Goal: Task Accomplishment & Management: Manage account settings

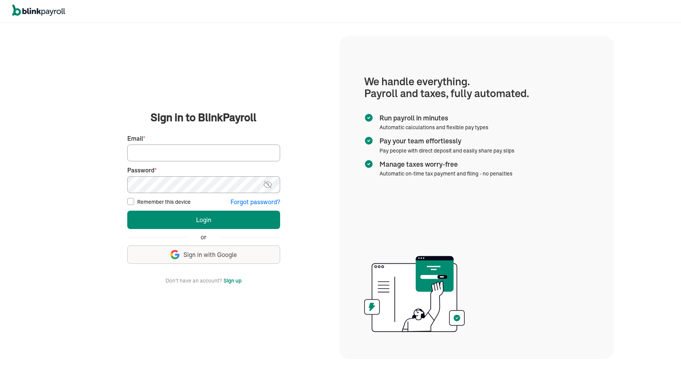
click at [206, 144] on div "Email *" at bounding box center [203, 147] width 153 height 27
click at [206, 149] on input "Email *" at bounding box center [203, 152] width 153 height 17
type input "[EMAIL_ADDRESS][DOMAIN_NAME]"
click at [185, 220] on button "Login" at bounding box center [203, 220] width 153 height 18
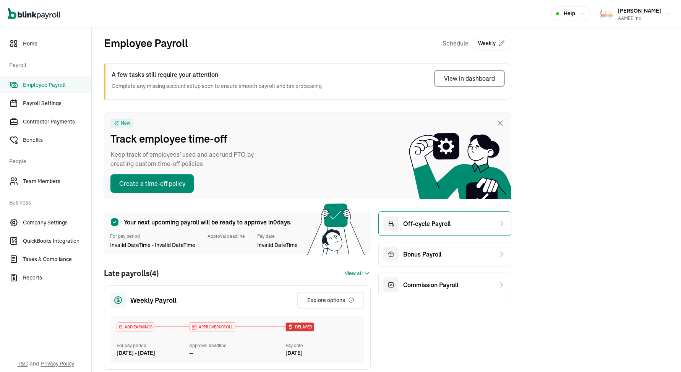
click at [420, 218] on div "Off-cycle Payroll" at bounding box center [416, 223] width 67 height 15
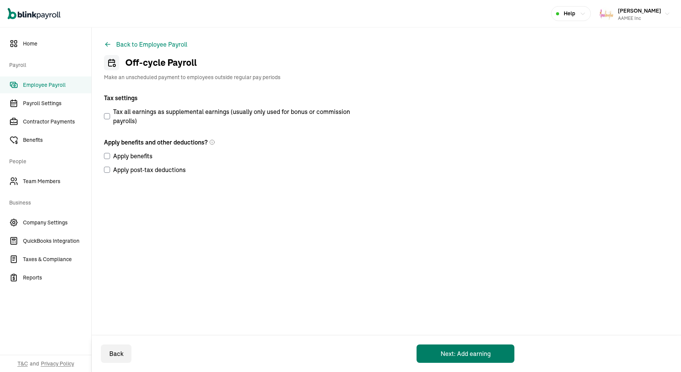
click at [441, 355] on button "Next: Add earning" at bounding box center [466, 353] width 98 height 18
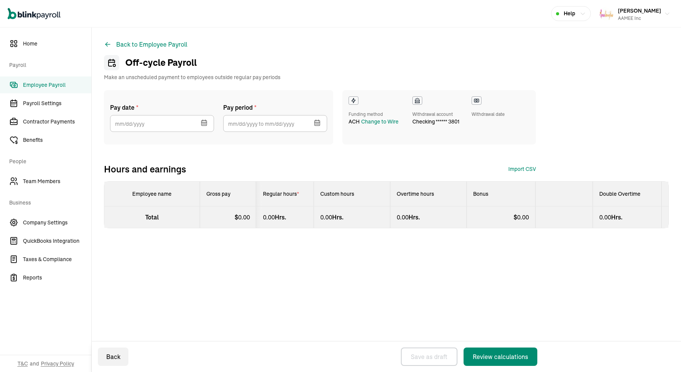
select select "direct_deposit"
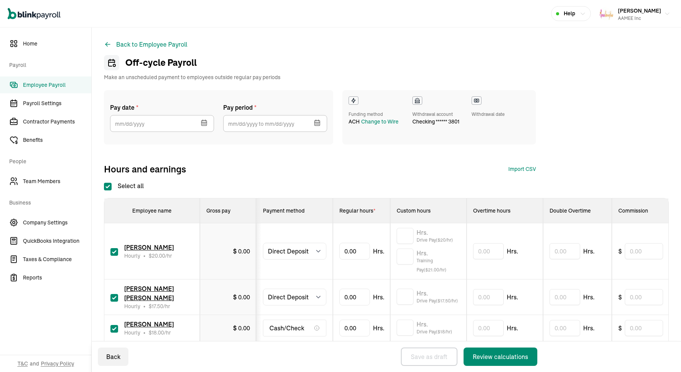
click at [206, 125] on icon "button" at bounding box center [204, 123] width 8 height 8
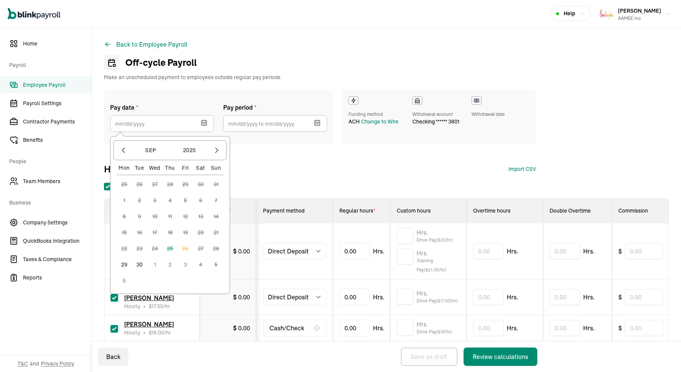
click at [272, 182] on div "Select all Employee name Gross pay Payment method Regular hours * Custom hours …" at bounding box center [386, 285] width 565 height 208
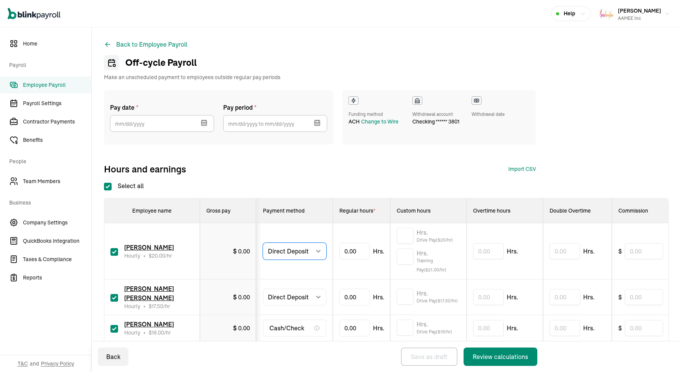
select select "manual"
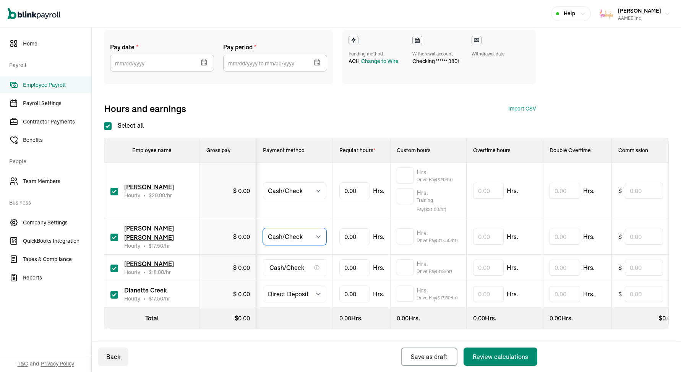
scroll to position [60, 0]
click at [115, 266] on input "checkbox" at bounding box center [114, 269] width 8 height 8
checkbox input "false"
select select "manual"
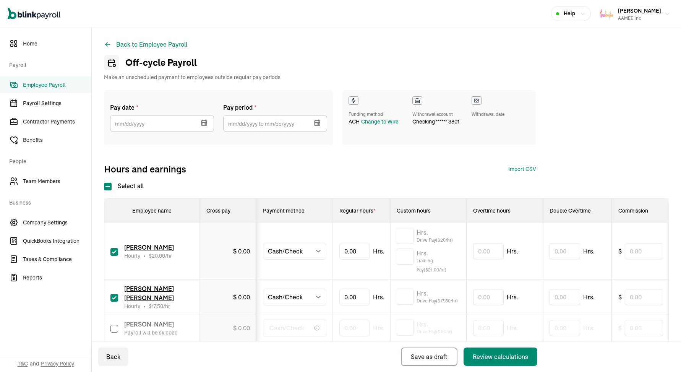
scroll to position [0, 0]
click at [205, 123] on icon "button" at bounding box center [205, 123] width 0 height 1
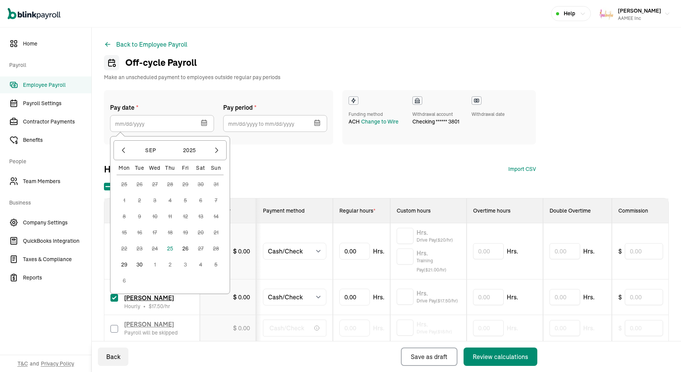
click at [187, 250] on button "26" at bounding box center [185, 248] width 15 height 15
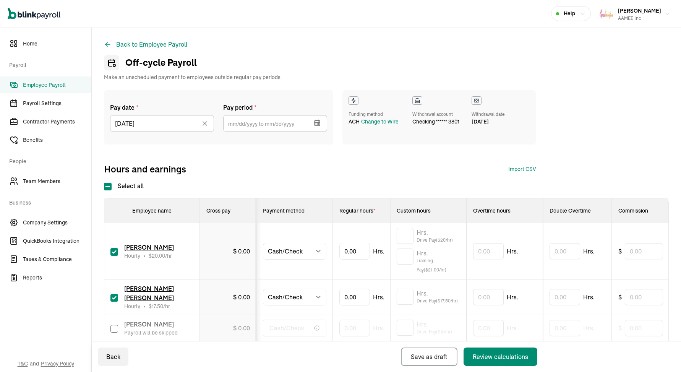
click at [315, 122] on icon "button" at bounding box center [317, 122] width 5 height 5
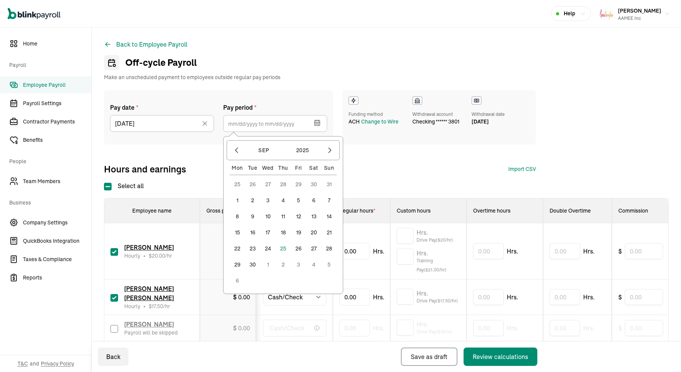
click at [329, 216] on button "14" at bounding box center [328, 216] width 15 height 15
click at [312, 234] on button "20" at bounding box center [313, 232] width 15 height 15
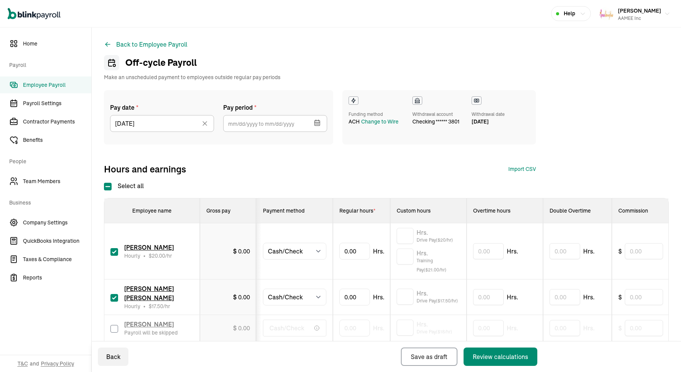
type input "[DATE] ~ [DATE]"
click at [399, 297] on input "text" at bounding box center [405, 297] width 17 height 16
type input "4.41"
type input "22.31"
click at [405, 258] on input "text" at bounding box center [405, 256] width 17 height 16
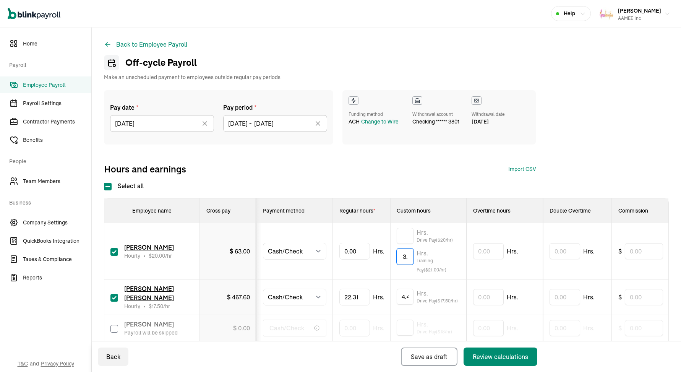
type input "3"
click at [406, 236] on input "text" at bounding box center [405, 236] width 17 height 16
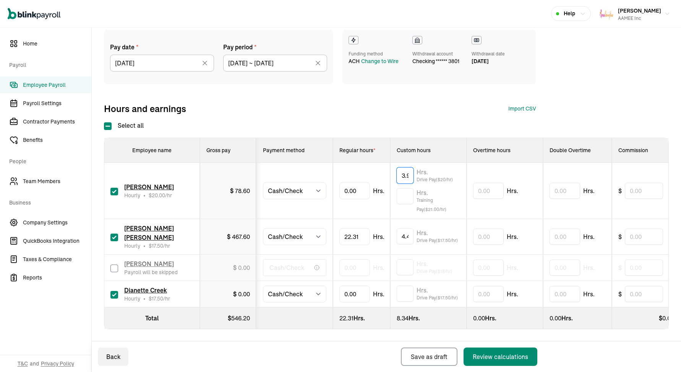
scroll to position [60, 0]
type input "3.93"
click at [406, 294] on input "text" at bounding box center [405, 294] width 17 height 16
type input "3.93"
type input "22.76"
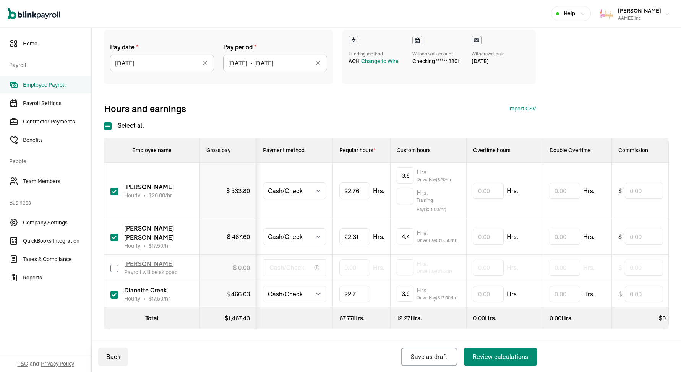
type input "22.76"
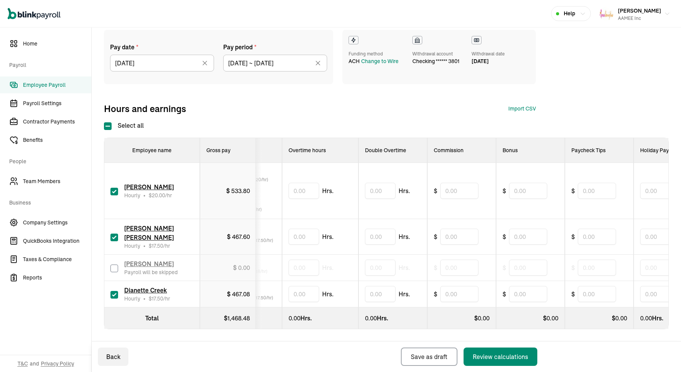
scroll to position [0, 192]
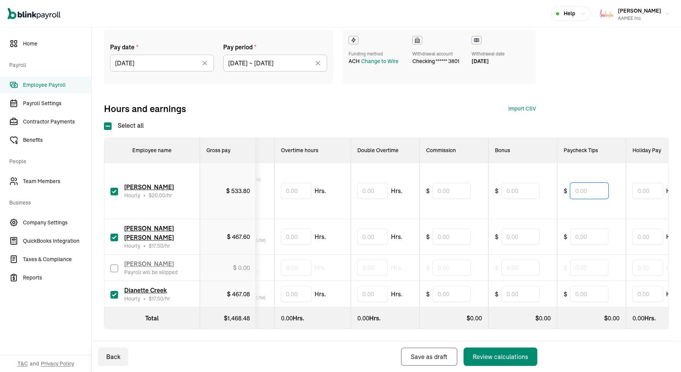
click at [592, 190] on input "text" at bounding box center [589, 191] width 38 height 16
type input "10.20"
click at [609, 240] on input "text" at bounding box center [589, 237] width 38 height 16
type input "15.60"
click at [591, 292] on input "text" at bounding box center [589, 294] width 38 height 16
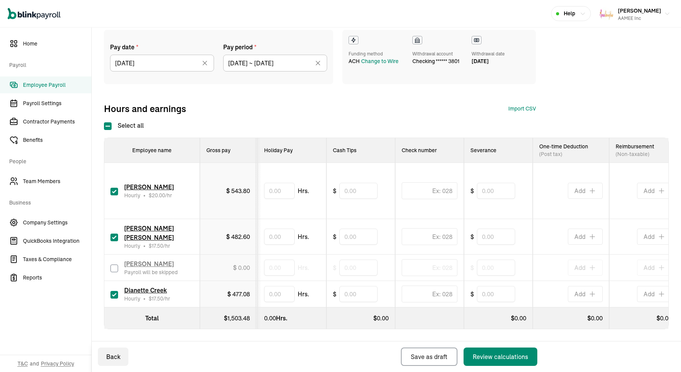
scroll to position [0, 568]
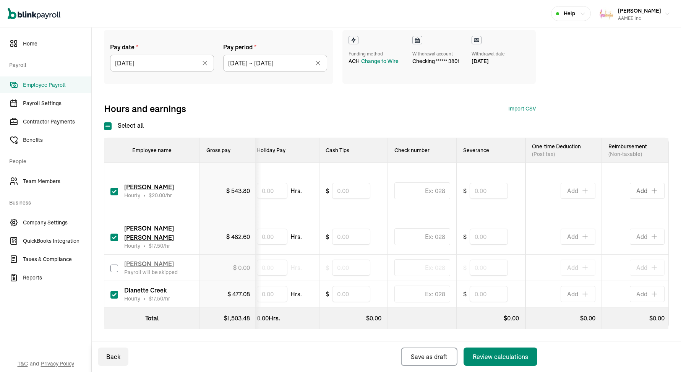
type input "10.20"
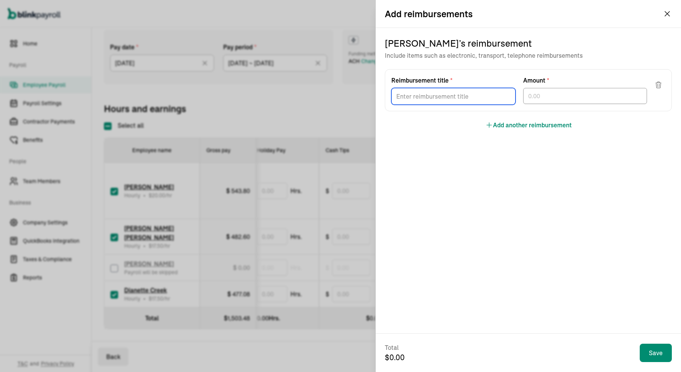
click at [425, 96] on input "Reimbursement title *" at bounding box center [453, 96] width 124 height 17
type input "Gas 9/25"
click at [541, 100] on input "text" at bounding box center [585, 96] width 124 height 16
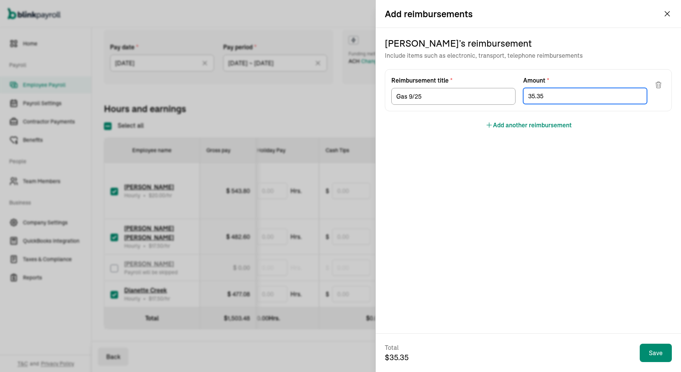
type input "35.35"
click at [536, 124] on button "Add another reimbursement" at bounding box center [528, 124] width 86 height 9
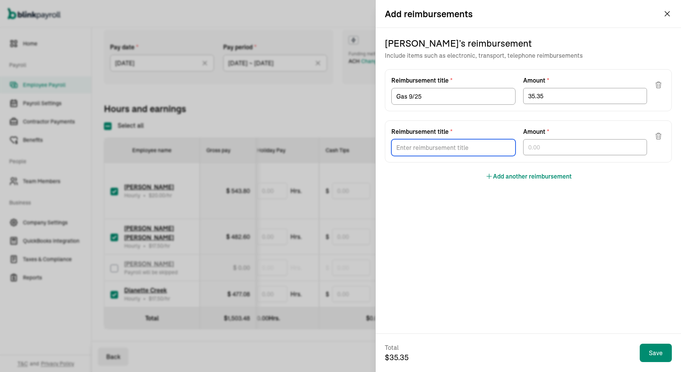
click at [432, 150] on input "Reimbursement title *" at bounding box center [453, 147] width 124 height 17
type input "Parking 9/24"
click at [541, 141] on input "text" at bounding box center [585, 147] width 124 height 16
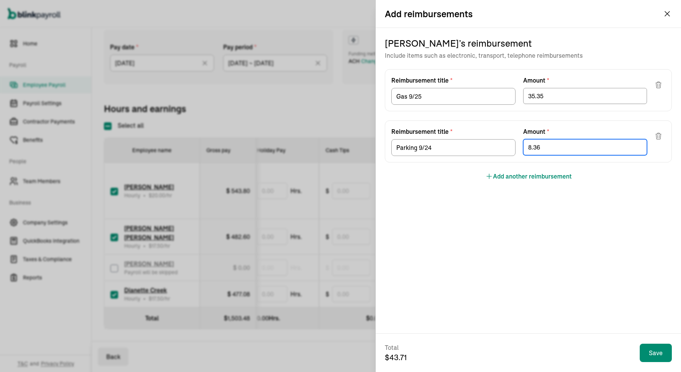
type input "8.36"
click at [510, 175] on button "Add another reimbursement" at bounding box center [528, 176] width 86 height 9
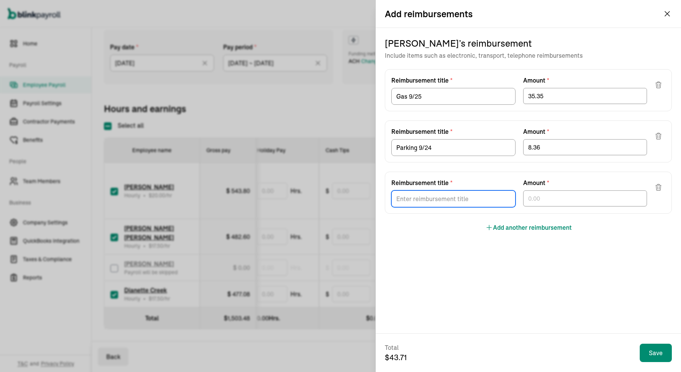
click at [431, 196] on input "Reimbursement title *" at bounding box center [453, 198] width 124 height 17
type input "Parking 9/22"
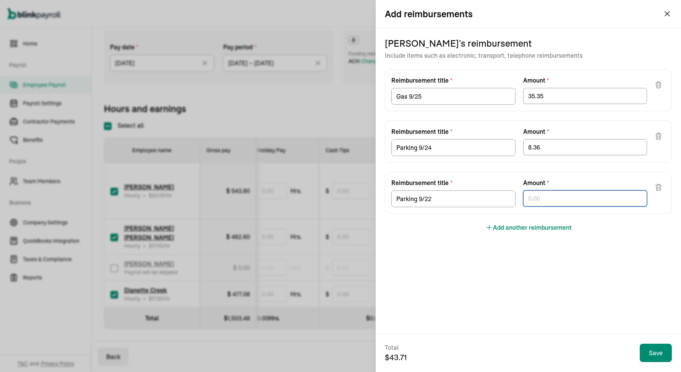
click at [552, 201] on input "text" at bounding box center [585, 198] width 124 height 16
type input "4.45"
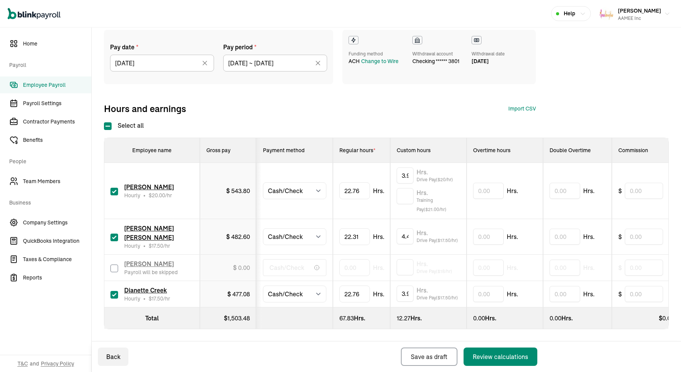
scroll to position [0, 0]
click at [406, 240] on input "4.41" at bounding box center [405, 236] width 17 height 16
click at [491, 360] on div "Review calculations" at bounding box center [500, 356] width 55 height 9
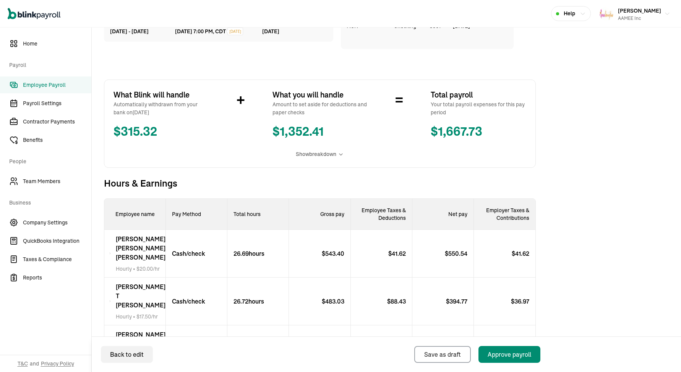
scroll to position [96, 0]
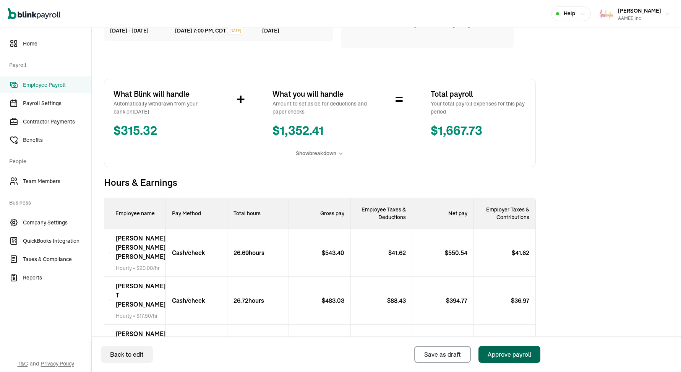
click at [516, 348] on button "Approve payroll" at bounding box center [510, 354] width 62 height 17
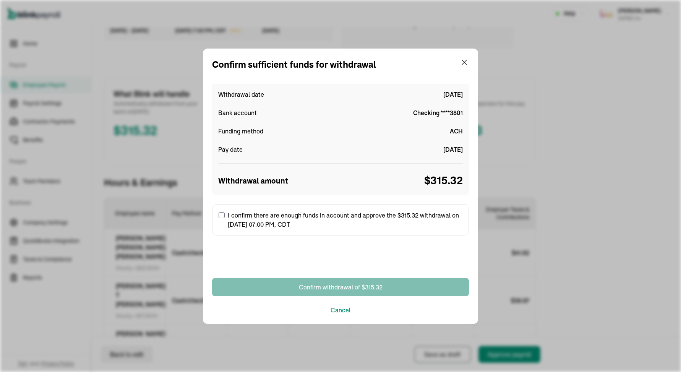
click at [275, 222] on label "I confirm there are enough funds in account and approve the $315.32 withdrawal …" at bounding box center [340, 219] width 257 height 31
click at [225, 218] on input "I confirm there are enough funds in account and approve the $315.32 withdrawal …" at bounding box center [222, 215] width 6 height 6
checkbox input "true"
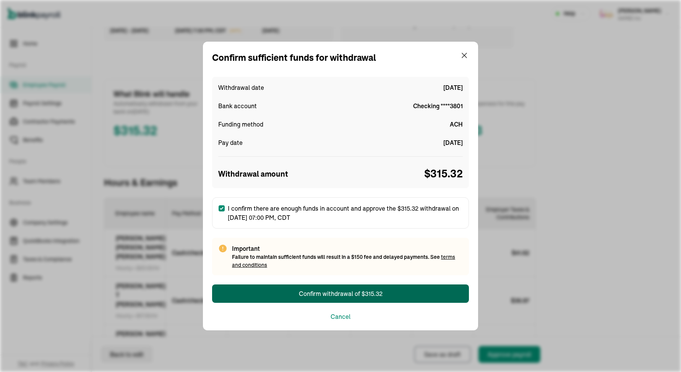
click at [290, 294] on button "Confirm withdrawal of $315.32" at bounding box center [340, 293] width 257 height 18
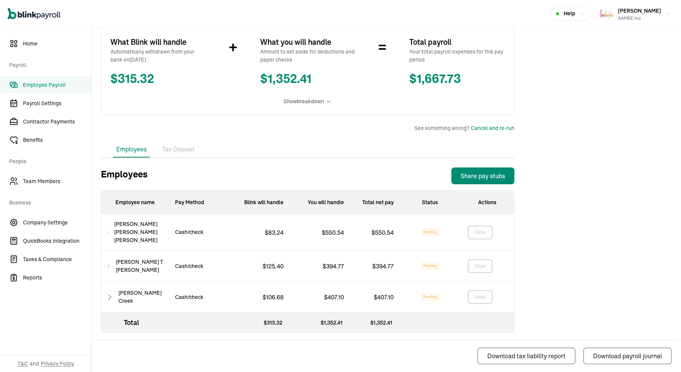
scroll to position [137, 0]
click at [646, 16] on div "AAMEE Inc" at bounding box center [639, 18] width 43 height 7
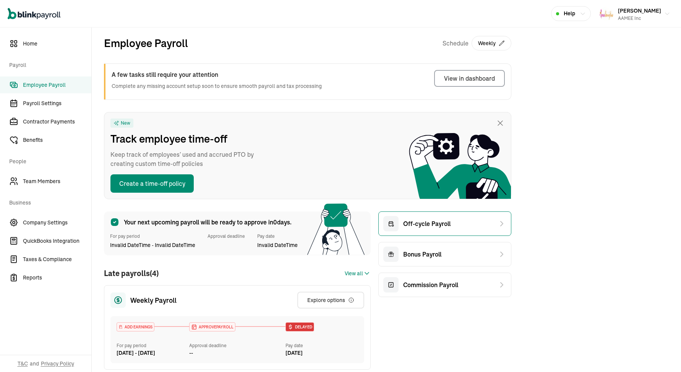
click at [420, 218] on div "Off-cycle Payroll" at bounding box center [416, 223] width 67 height 15
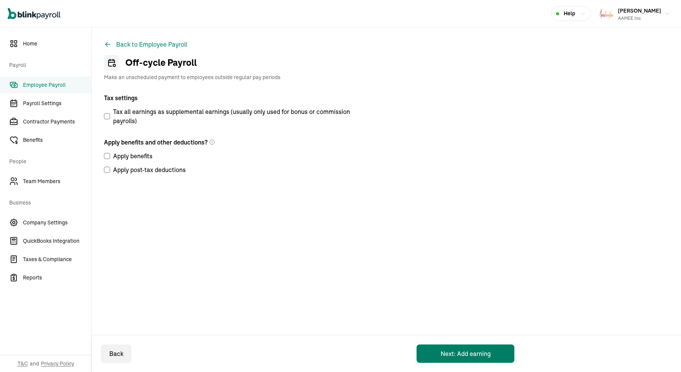
click at [441, 355] on button "Next: Add earning" at bounding box center [466, 353] width 98 height 18
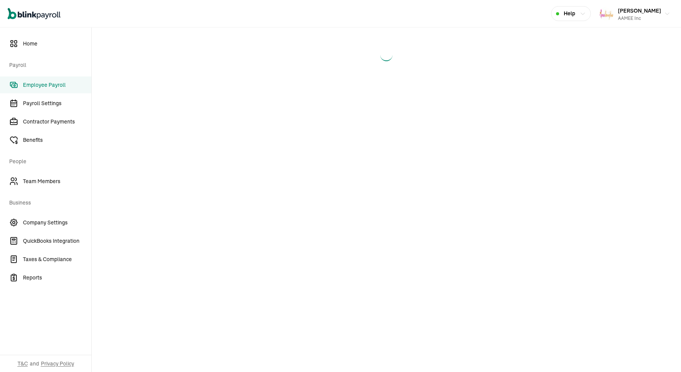
select select "direct_deposit"
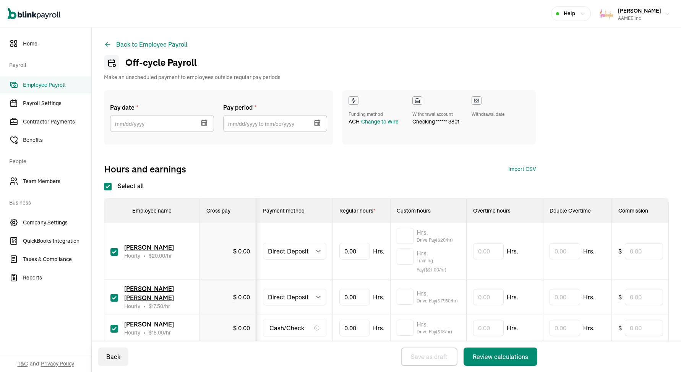
checkbox input "true"
click at [206, 125] on icon "button" at bounding box center [204, 123] width 8 height 8
click at [272, 182] on div "Select all Employee name Gross pay Payment method Regular hours * Custom hours …" at bounding box center [386, 285] width 565 height 208
select select "manual"
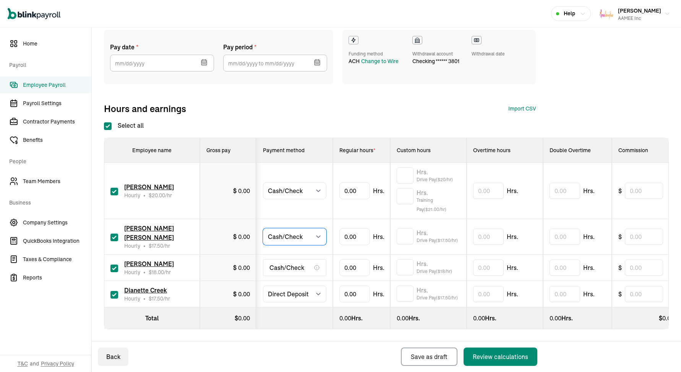
scroll to position [60, 0]
click at [115, 266] on input "checkbox" at bounding box center [114, 269] width 8 height 8
checkbox input "false"
select select "manual"
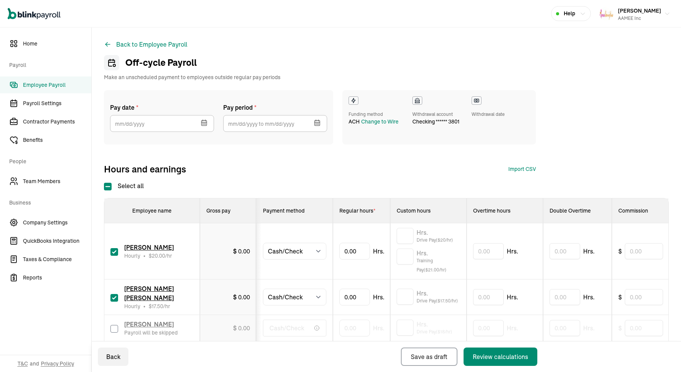
scroll to position [0, 0]
click at [205, 123] on icon "button" at bounding box center [205, 123] width 0 height 1
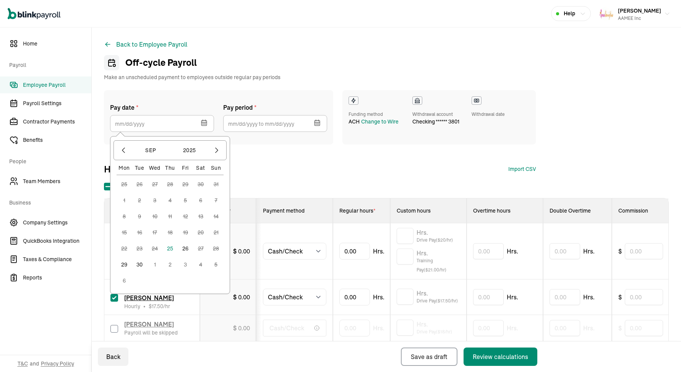
click at [187, 250] on button "26" at bounding box center [185, 248] width 15 height 15
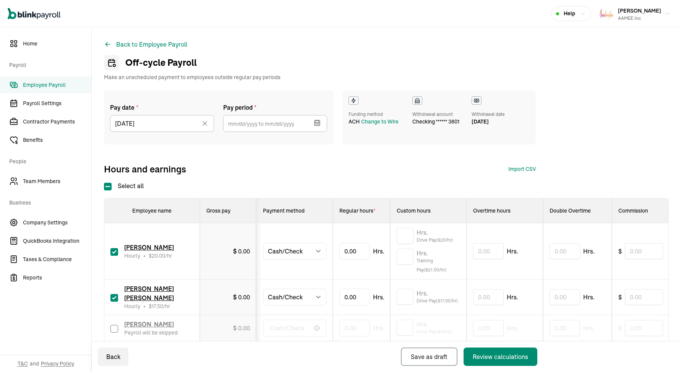
click at [315, 122] on icon "button" at bounding box center [317, 122] width 5 height 5
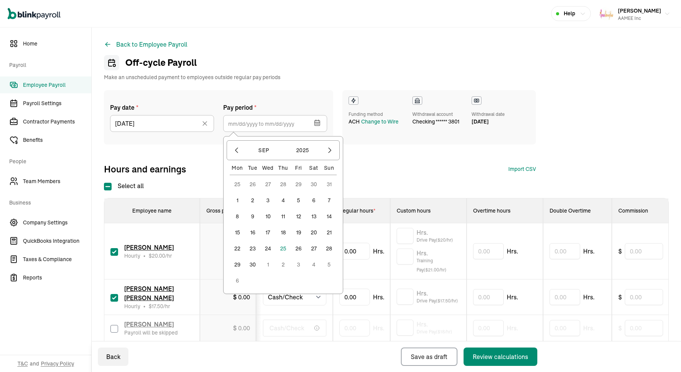
click at [329, 216] on button "14" at bounding box center [328, 216] width 15 height 15
click at [312, 234] on button "20" at bounding box center [313, 232] width 15 height 15
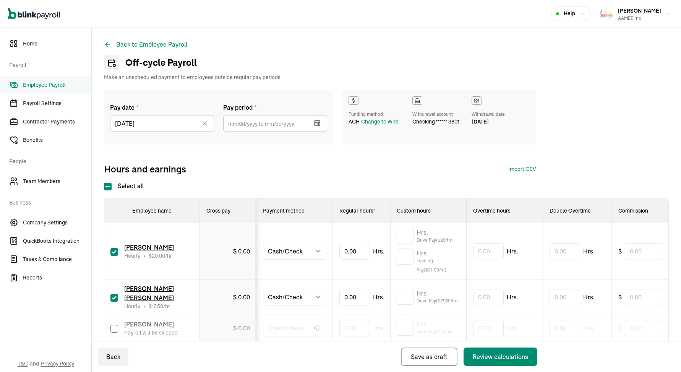
type input "[DATE] ~ [DATE]"
click at [399, 297] on input "text" at bounding box center [405, 297] width 17 height 16
type input "4.41"
type input "22.31"
click at [405, 258] on input "text" at bounding box center [405, 256] width 17 height 16
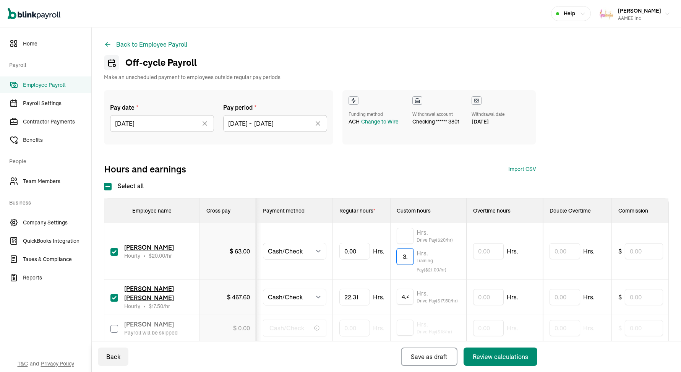
type input "3"
click at [406, 236] on input "text" at bounding box center [405, 236] width 17 height 16
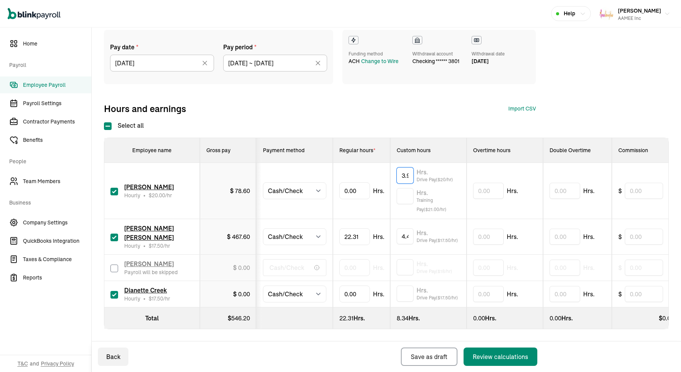
scroll to position [60, 0]
type input "3.93"
click at [406, 294] on input "text" at bounding box center [405, 294] width 17 height 16
type input "3.93"
type input "22.76"
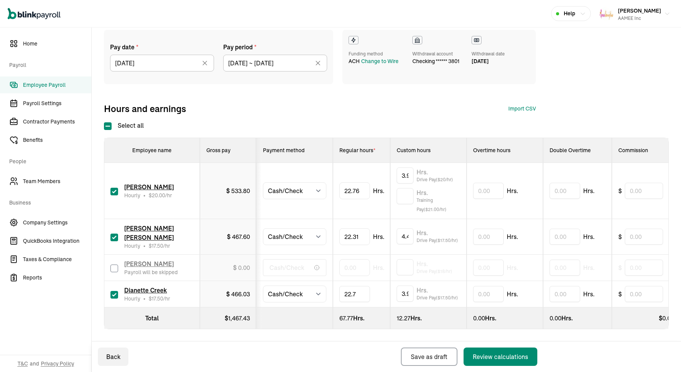
type input "22.76"
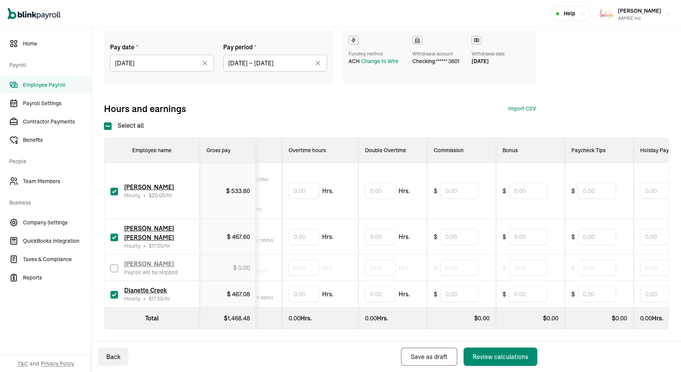
scroll to position [0, 192]
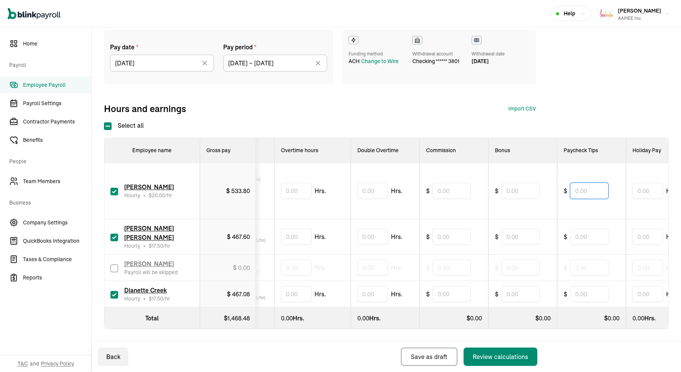
click at [592, 190] on input "text" at bounding box center [589, 191] width 38 height 16
type input "10.20"
click at [609, 240] on input "text" at bounding box center [589, 237] width 38 height 16
type input "15.60"
click at [591, 292] on input "text" at bounding box center [589, 294] width 38 height 16
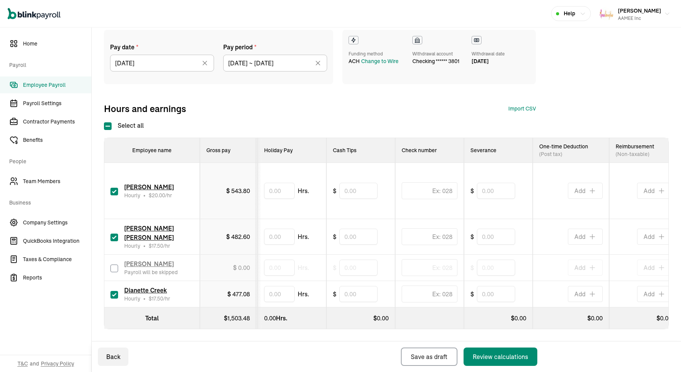
scroll to position [0, 568]
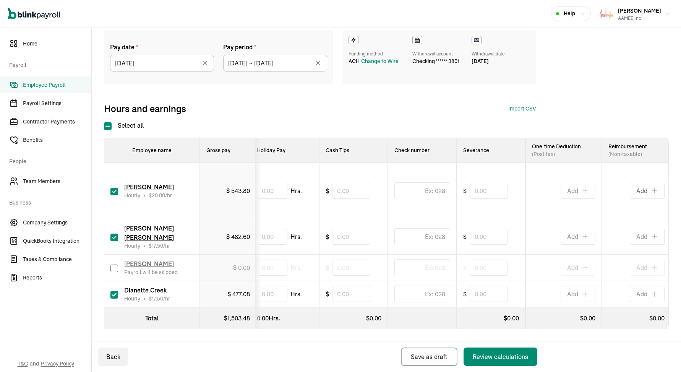
type input "10.20"
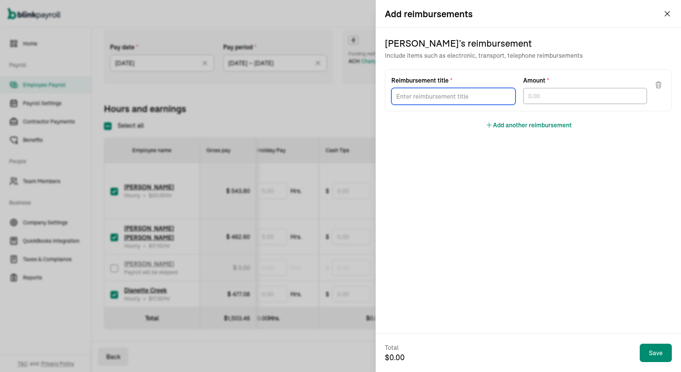
click at [425, 96] on input "Reimbursement title *" at bounding box center [453, 96] width 124 height 17
type input "Gas 9/25"
click at [541, 100] on input "text" at bounding box center [585, 96] width 124 height 16
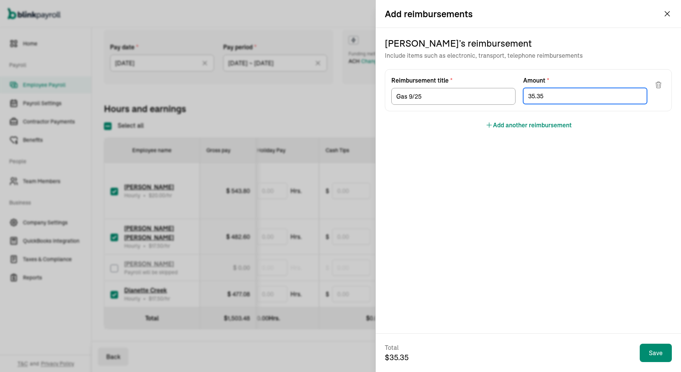
type input "35.35"
click at [536, 124] on button "Add another reimbursement" at bounding box center [528, 124] width 86 height 9
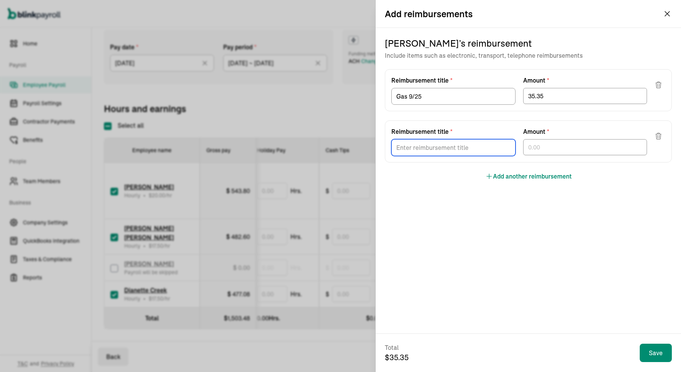
click at [432, 150] on input "Reimbursement title *" at bounding box center [453, 147] width 124 height 17
type input "Parking 9/24"
click at [541, 141] on input "text" at bounding box center [585, 147] width 124 height 16
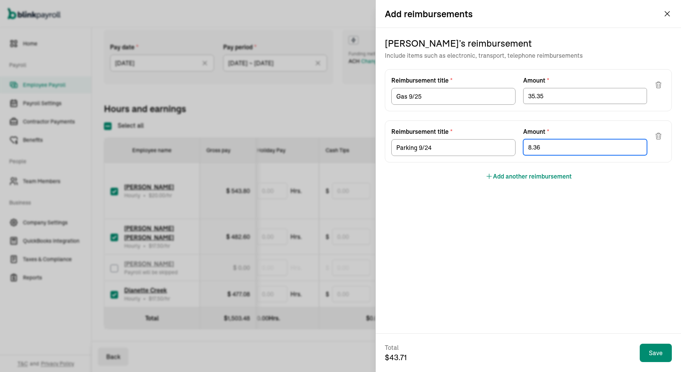
type input "8.36"
click at [510, 175] on button "Add another reimbursement" at bounding box center [528, 176] width 86 height 9
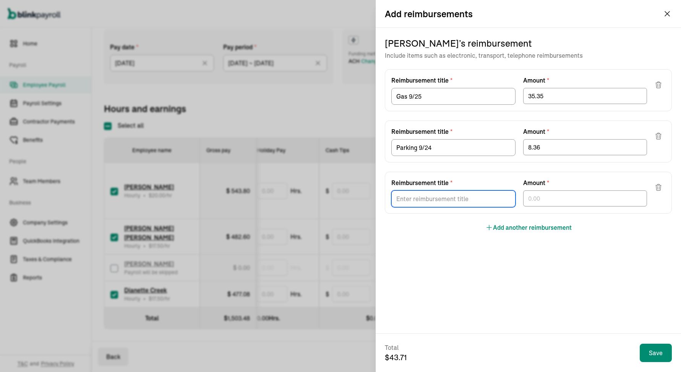
click at [431, 196] on input "Reimbursement title *" at bounding box center [453, 198] width 124 height 17
type input "Parking 9/22"
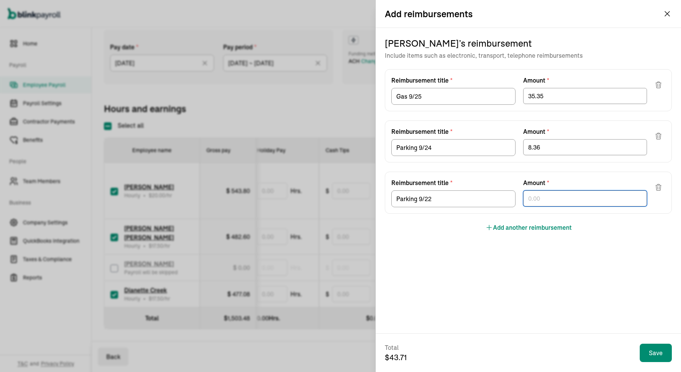
click at [552, 201] on input "text" at bounding box center [585, 198] width 124 height 16
type input "4.45"
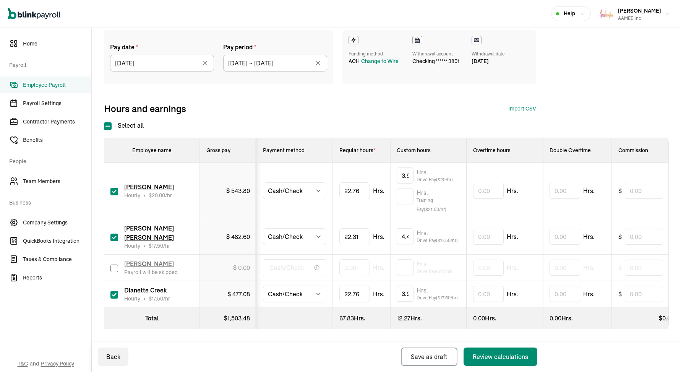
scroll to position [0, 0]
click at [406, 240] on input "4.41" at bounding box center [405, 236] width 17 height 16
click at [491, 360] on div "Review calculations" at bounding box center [500, 356] width 55 height 9
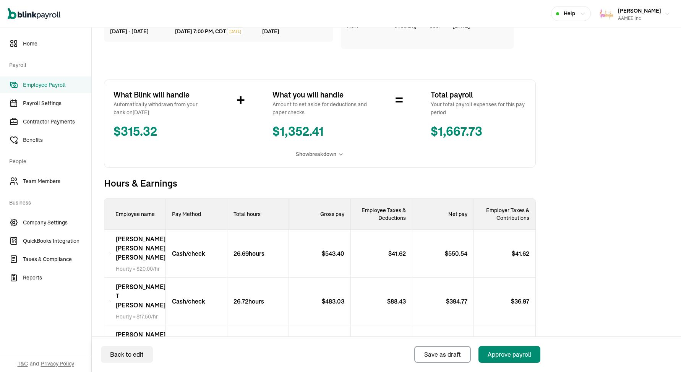
scroll to position [96, 0]
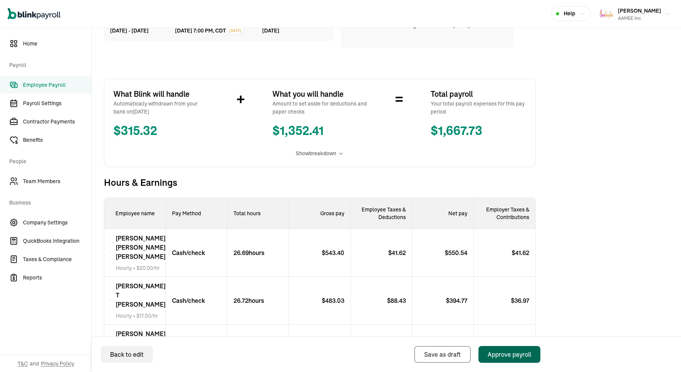
click at [516, 348] on button "Approve payroll" at bounding box center [510, 354] width 62 height 17
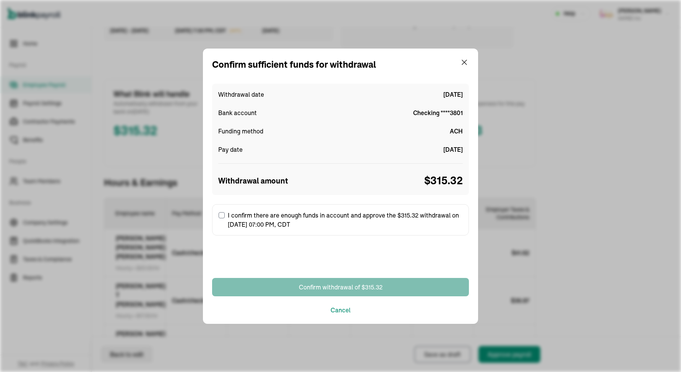
click at [275, 222] on label "I confirm there are enough funds in account and approve the $315.32 withdrawal …" at bounding box center [340, 219] width 257 height 31
click at [225, 218] on input "I confirm there are enough funds in account and approve the $315.32 withdrawal …" at bounding box center [222, 215] width 6 height 6
checkbox input "true"
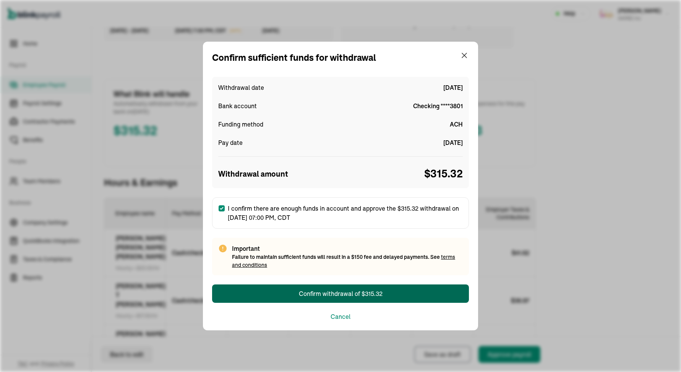
click at [290, 294] on button "Confirm withdrawal of $315.32" at bounding box center [340, 293] width 257 height 18
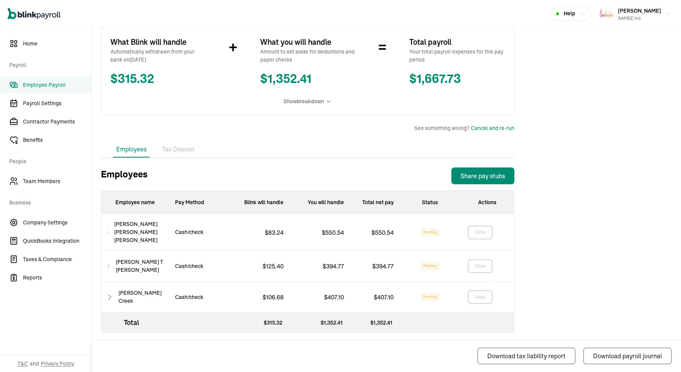
scroll to position [137, 0]
click at [646, 16] on div "AAMEE Inc" at bounding box center [639, 18] width 43 height 7
